Goal: Task Accomplishment & Management: Manage account settings

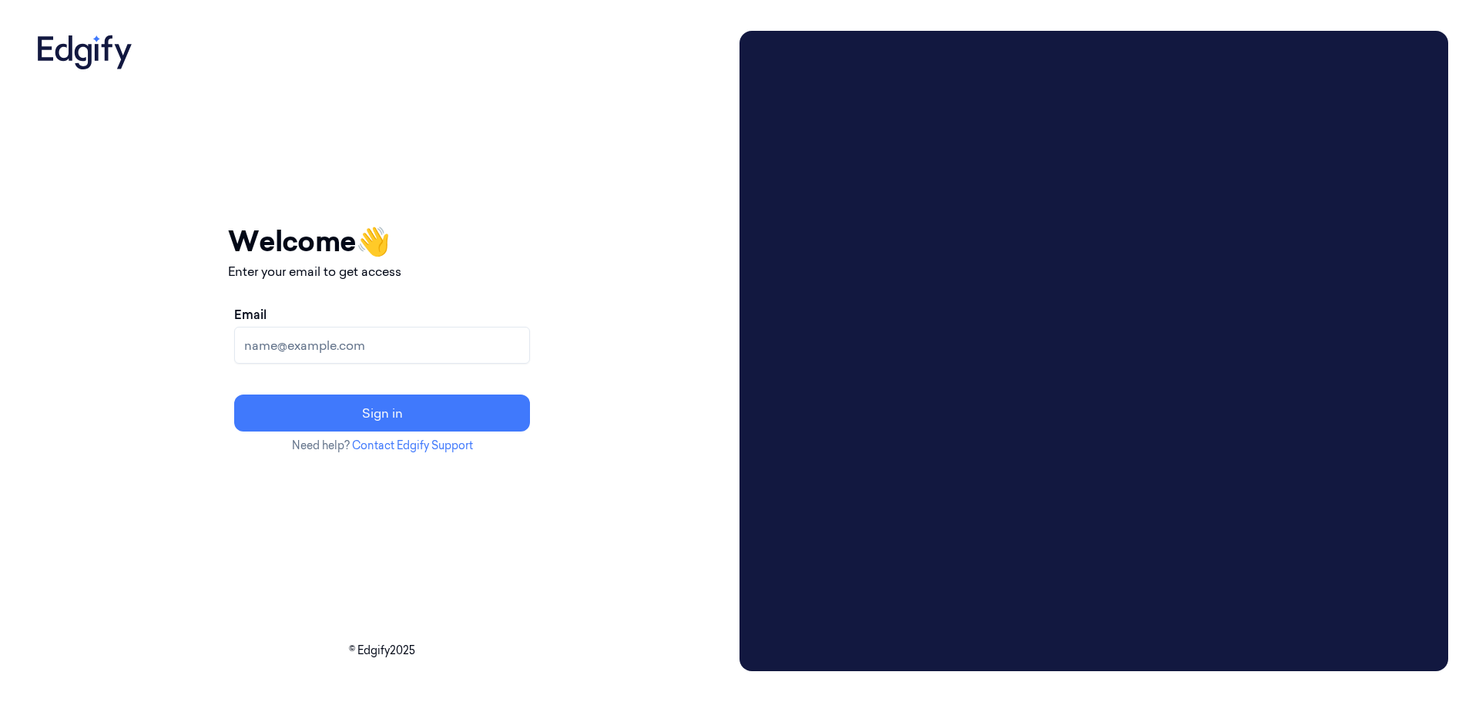
drag, startPoint x: 1363, startPoint y: 0, endPoint x: 445, endPoint y: 351, distance: 983.3
click at [445, 351] on input "Email" at bounding box center [382, 345] width 296 height 37
type input "[EMAIL_ADDRESS][DOMAIN_NAME]"
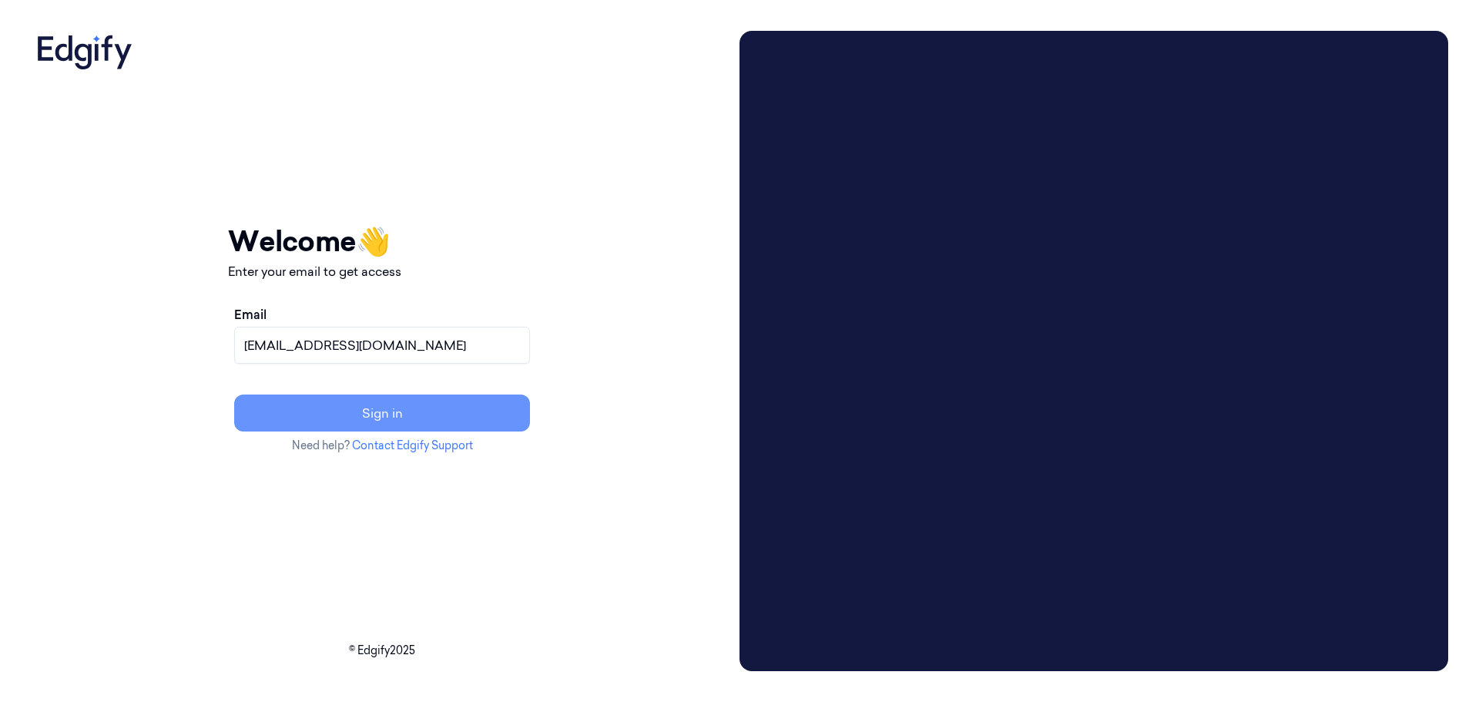
click at [418, 401] on button "Sign in" at bounding box center [382, 412] width 296 height 37
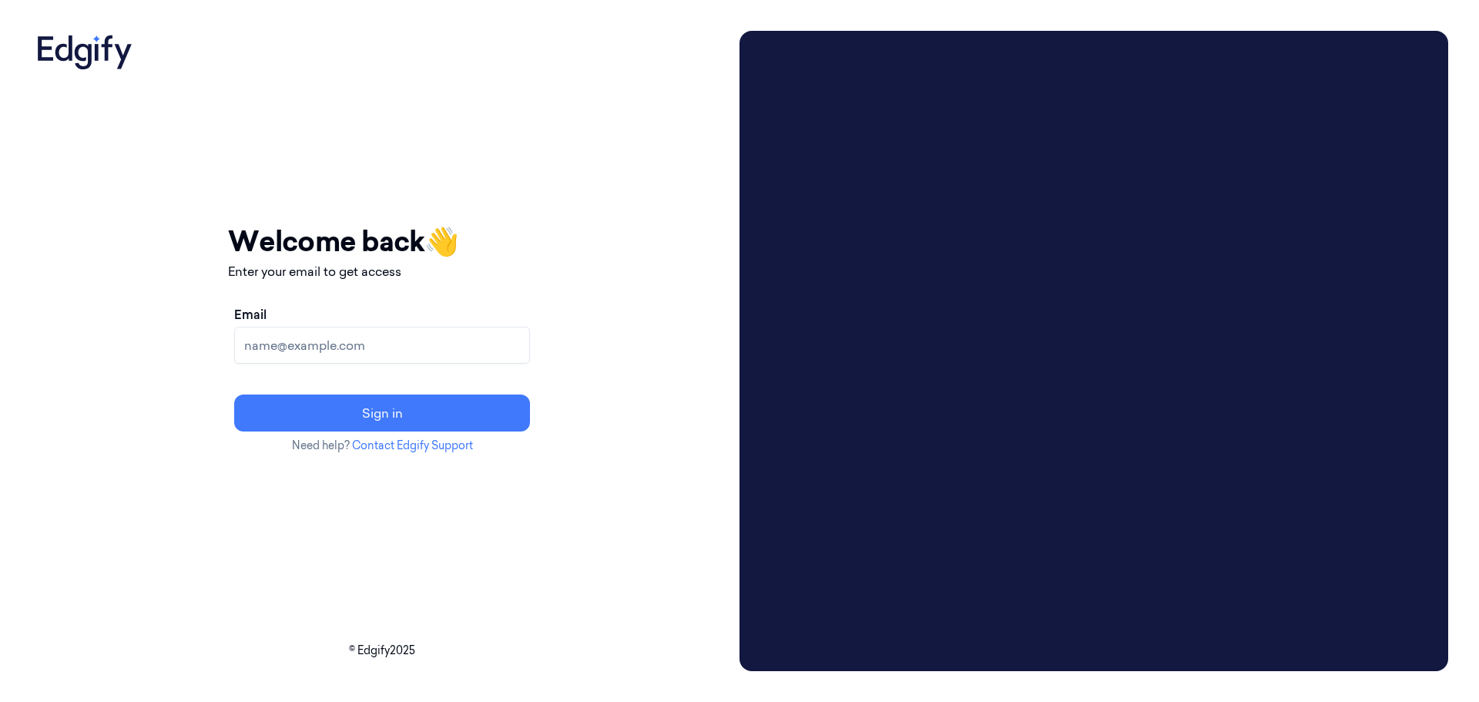
click at [383, 344] on input "Email" at bounding box center [382, 345] width 296 height 37
drag, startPoint x: 330, startPoint y: 346, endPoint x: 343, endPoint y: 346, distance: 13.1
click at [330, 346] on input "[EMAIL_ADDRESS][DOMAIN_NAME]" at bounding box center [382, 345] width 296 height 37
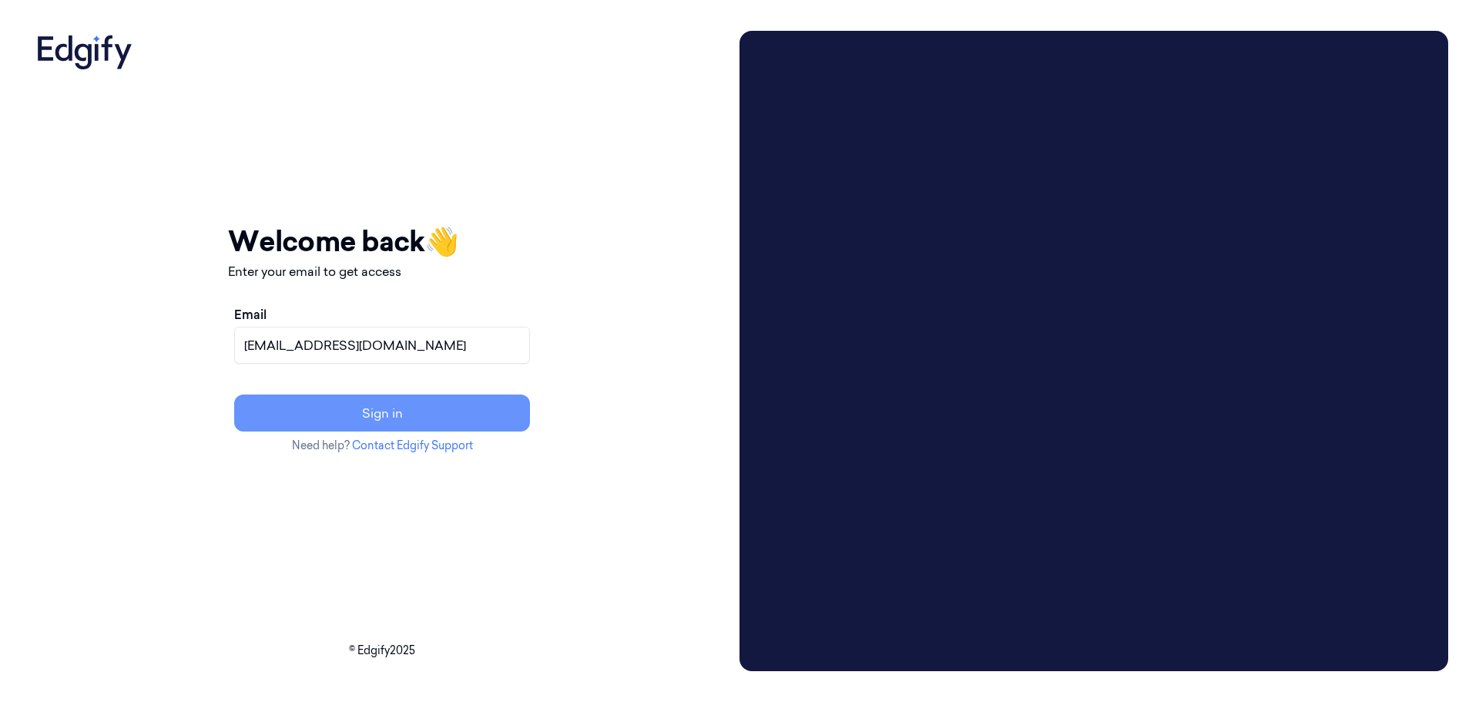
type input "vs6993@zebra.com"
click at [372, 414] on button "Sign in" at bounding box center [382, 412] width 296 height 37
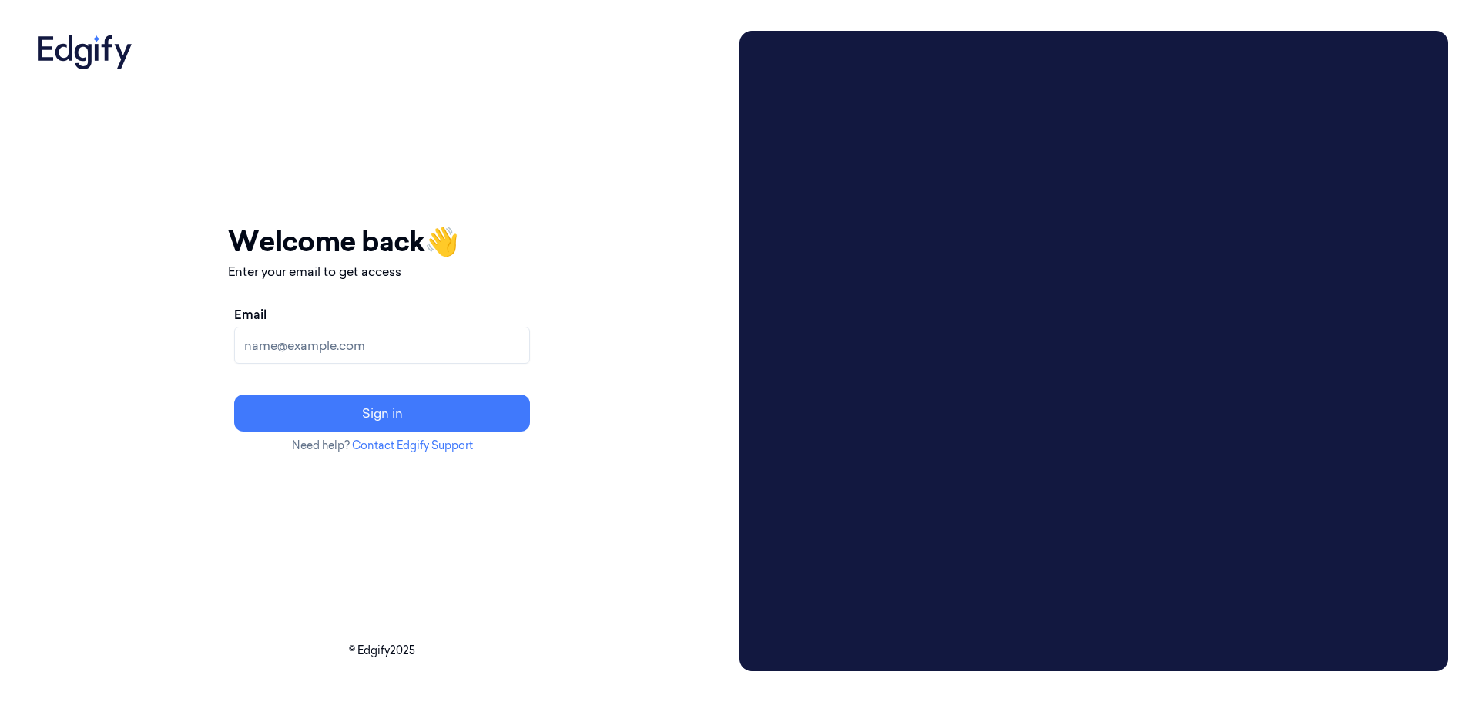
click at [408, 351] on input "Email" at bounding box center [382, 345] width 296 height 37
type input "VS6993@zebra.com"
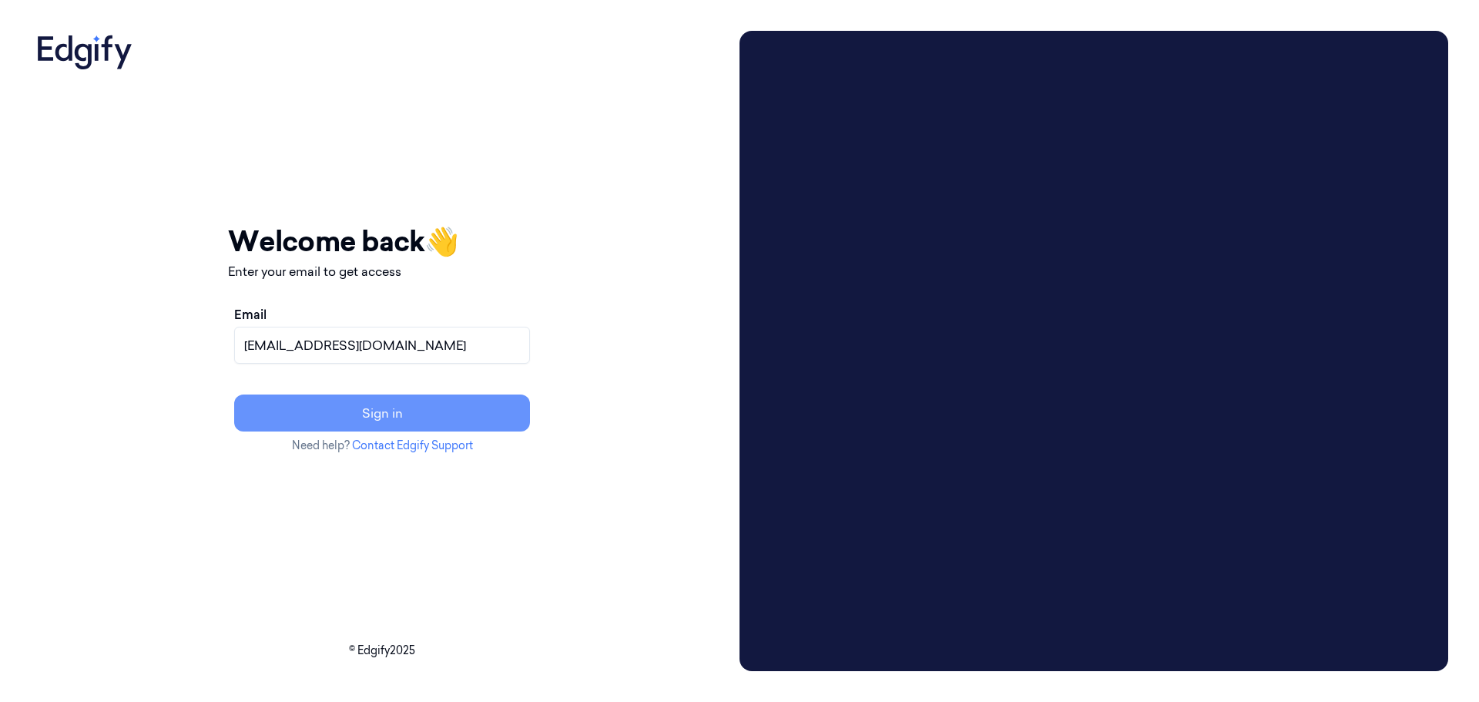
click at [432, 410] on button "Sign in" at bounding box center [382, 412] width 296 height 37
